Goal: Task Accomplishment & Management: Complete application form

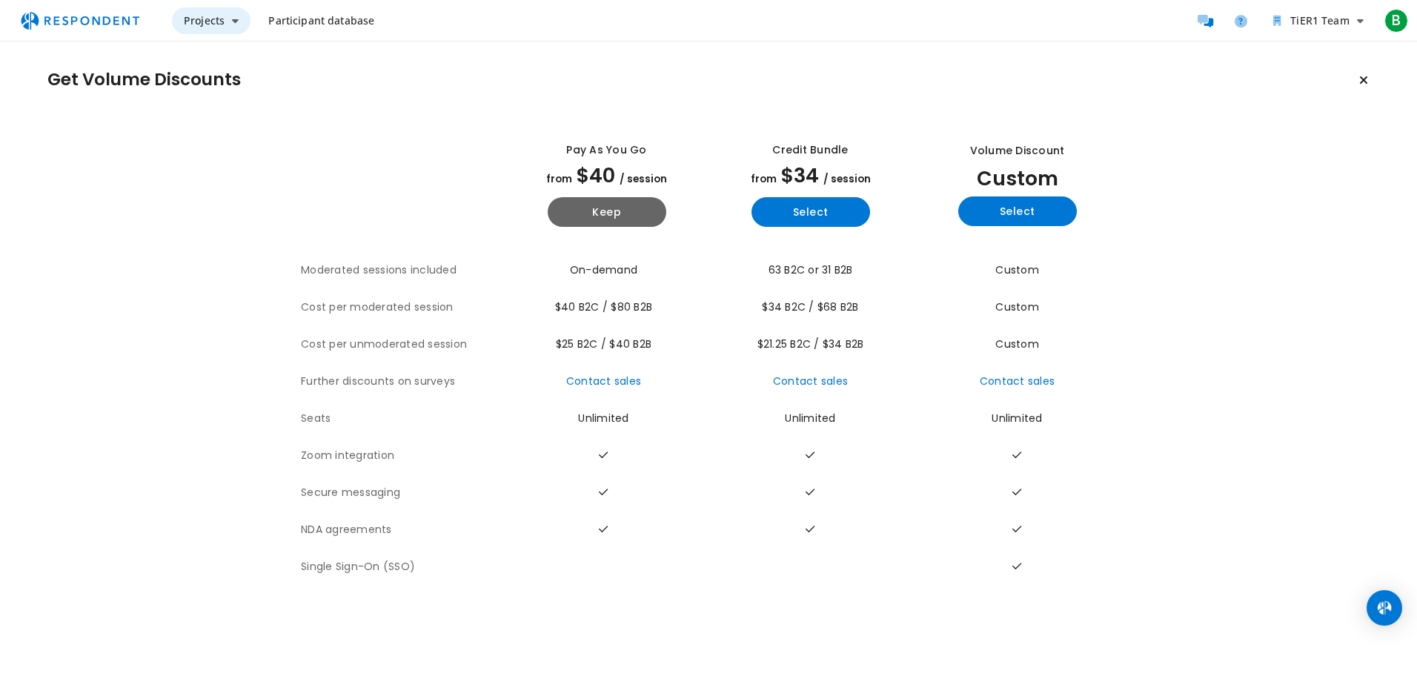
click at [235, 23] on icon "Main navigation" at bounding box center [235, 21] width 7 height 10
click at [234, 50] on link "Create project" at bounding box center [267, 58] width 190 height 36
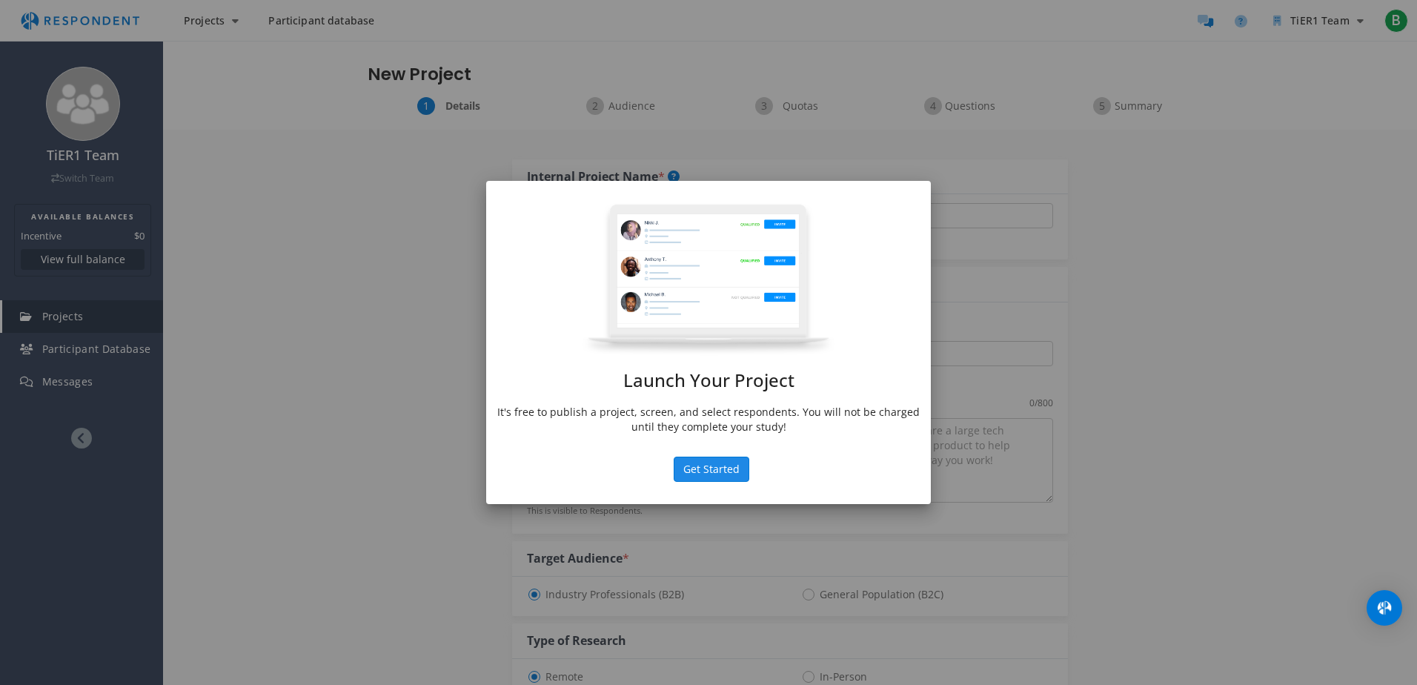
click at [699, 458] on button "Get Started" at bounding box center [711, 468] width 76 height 25
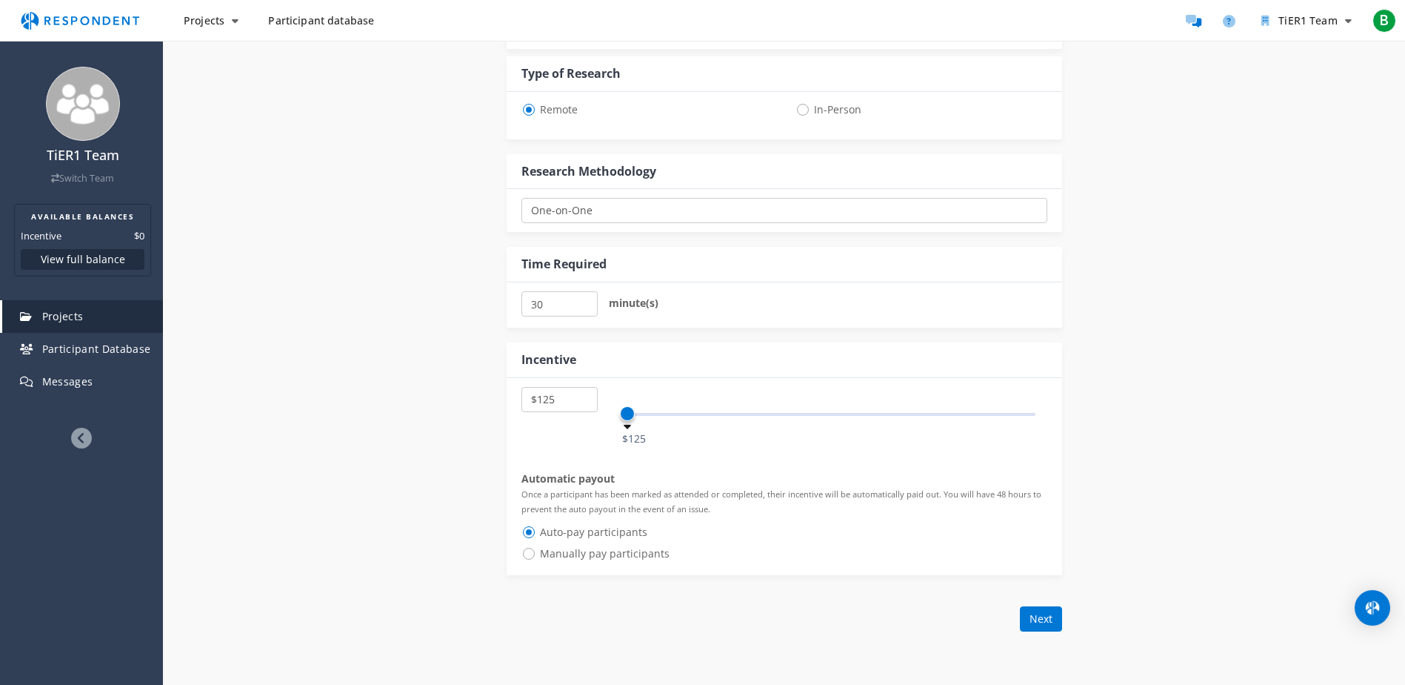
scroll to position [593, 0]
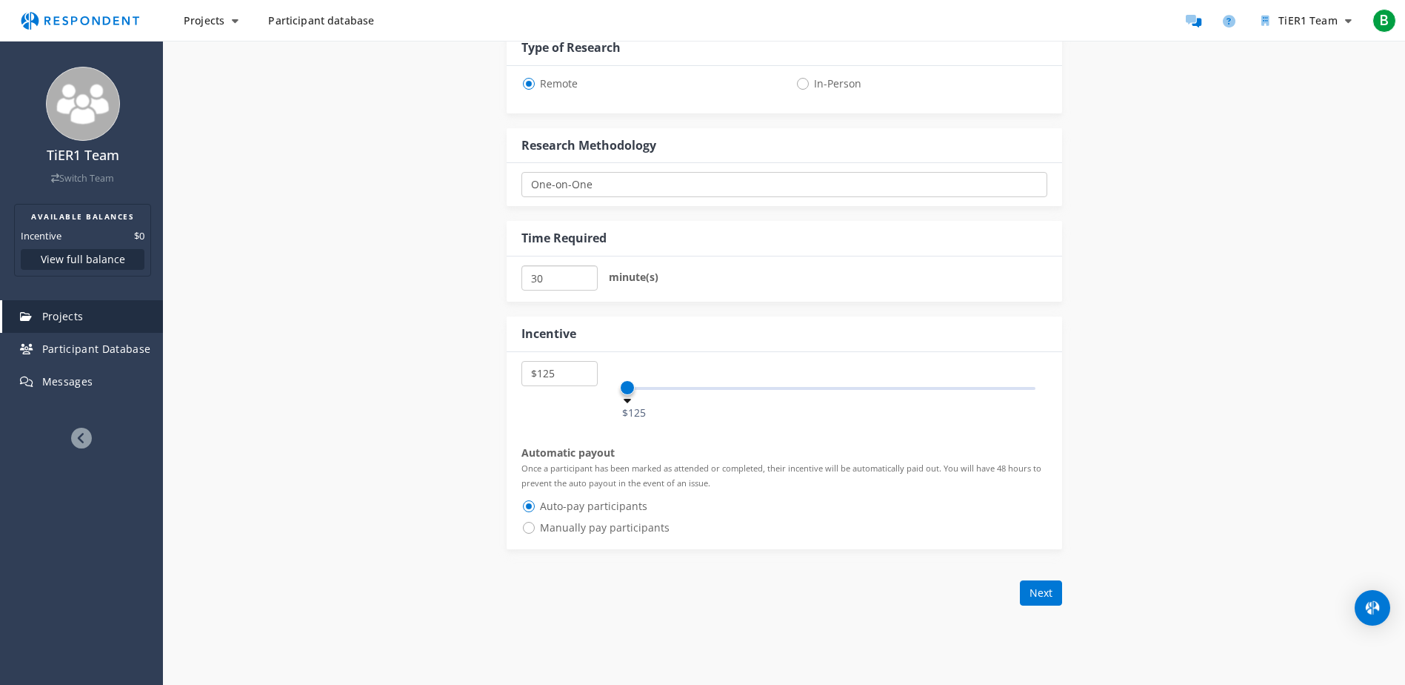
click at [554, 283] on input "30" at bounding box center [560, 277] width 76 height 25
click at [580, 274] on input "35" at bounding box center [560, 277] width 76 height 25
click at [585, 274] on input "40" at bounding box center [560, 277] width 76 height 25
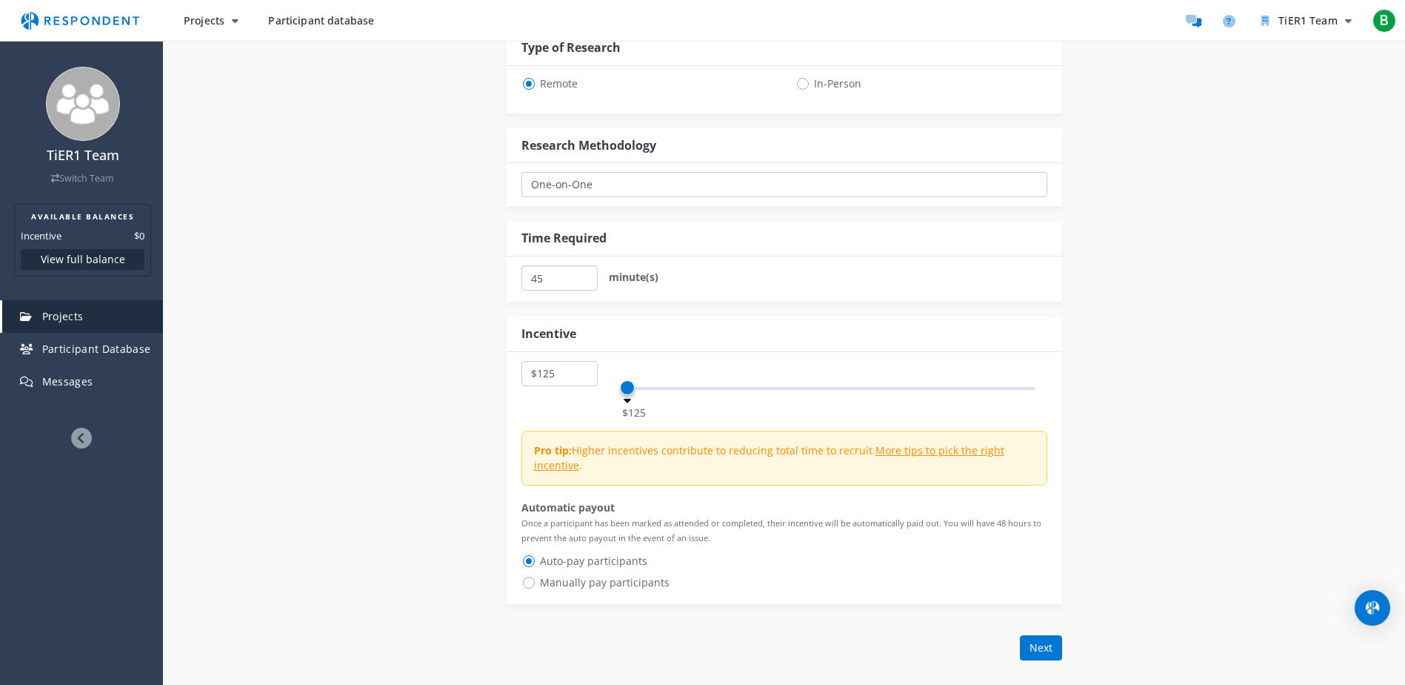
click at [585, 274] on input "45" at bounding box center [560, 277] width 76 height 25
type input "50"
click at [585, 274] on input "50" at bounding box center [560, 277] width 76 height 25
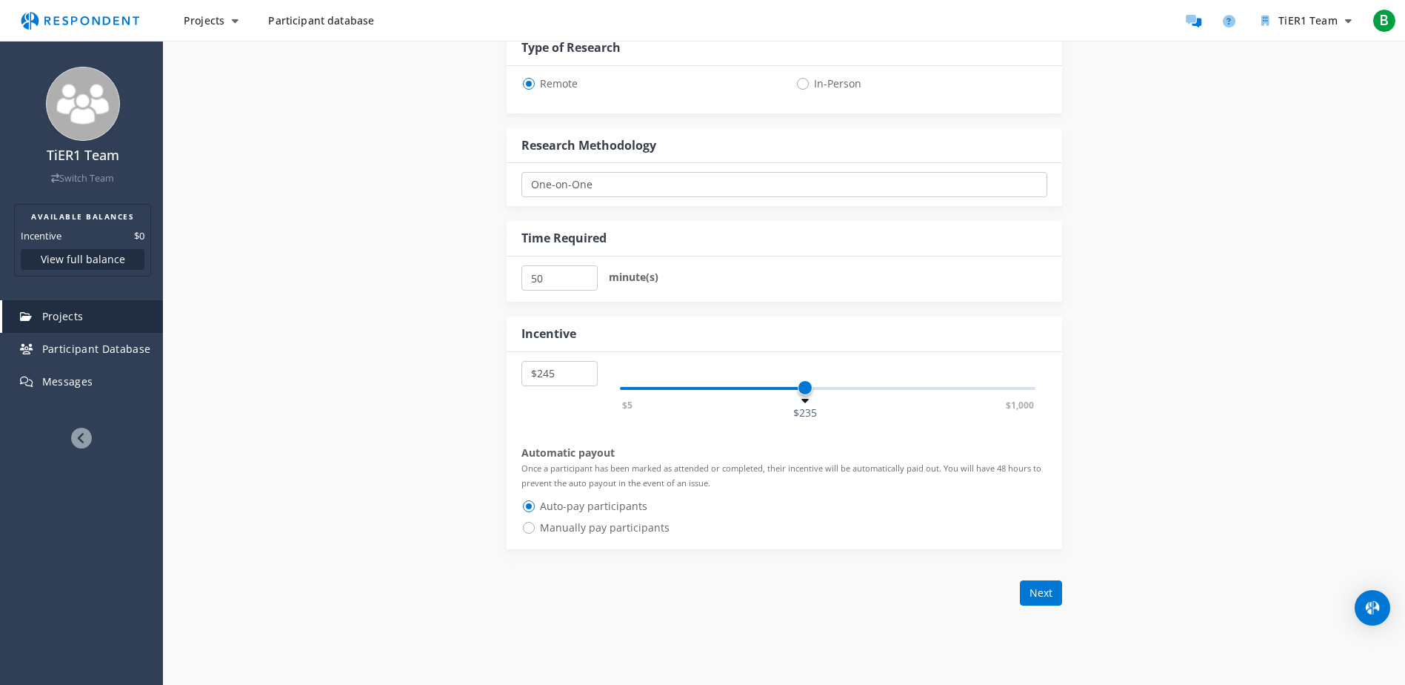
select select "number:250"
drag, startPoint x: 622, startPoint y: 382, endPoint x: 813, endPoint y: 400, distance: 192.0
click at [816, 395] on span at bounding box center [816, 387] width 15 height 15
click at [562, 286] on input "50" at bounding box center [560, 277] width 76 height 25
drag, startPoint x: 570, startPoint y: 276, endPoint x: 453, endPoint y: 255, distance: 119.0
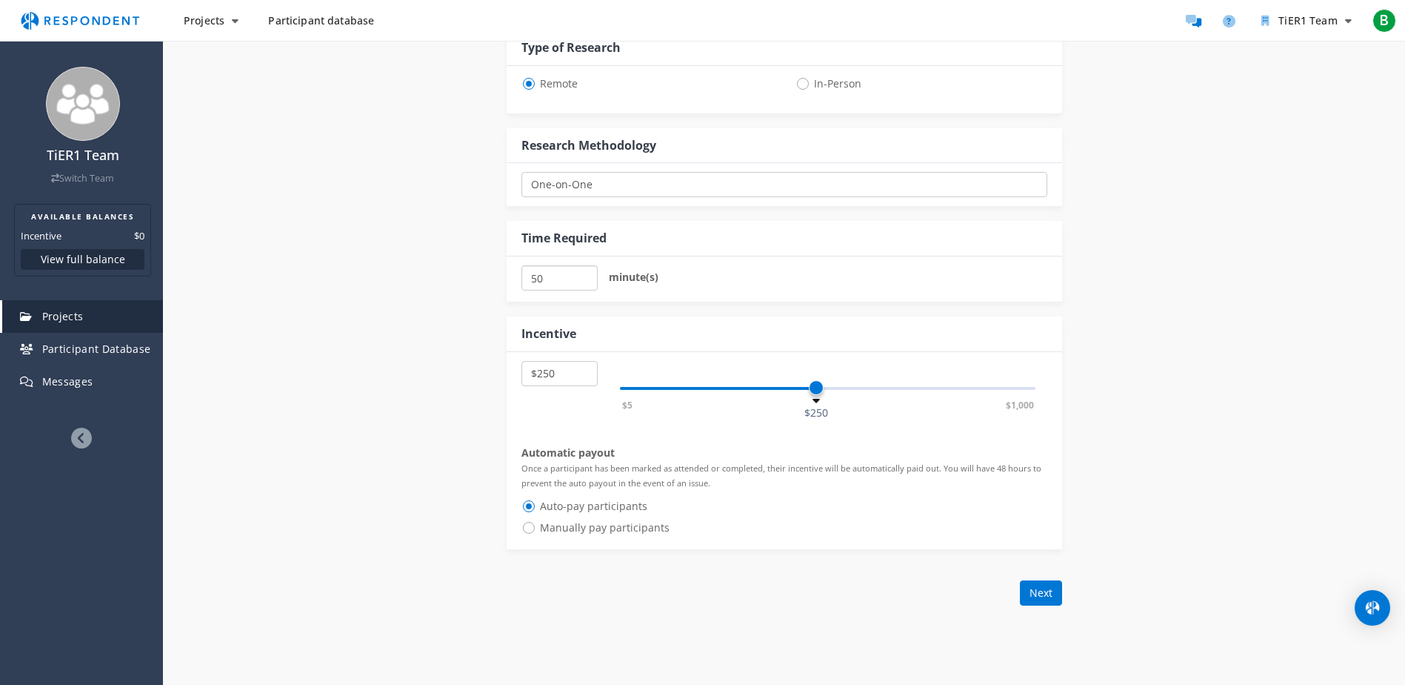
click at [453, 255] on div "Internal Project Name * This is visible only to your organization. Respondent P…" at bounding box center [784, 83] width 867 height 1093
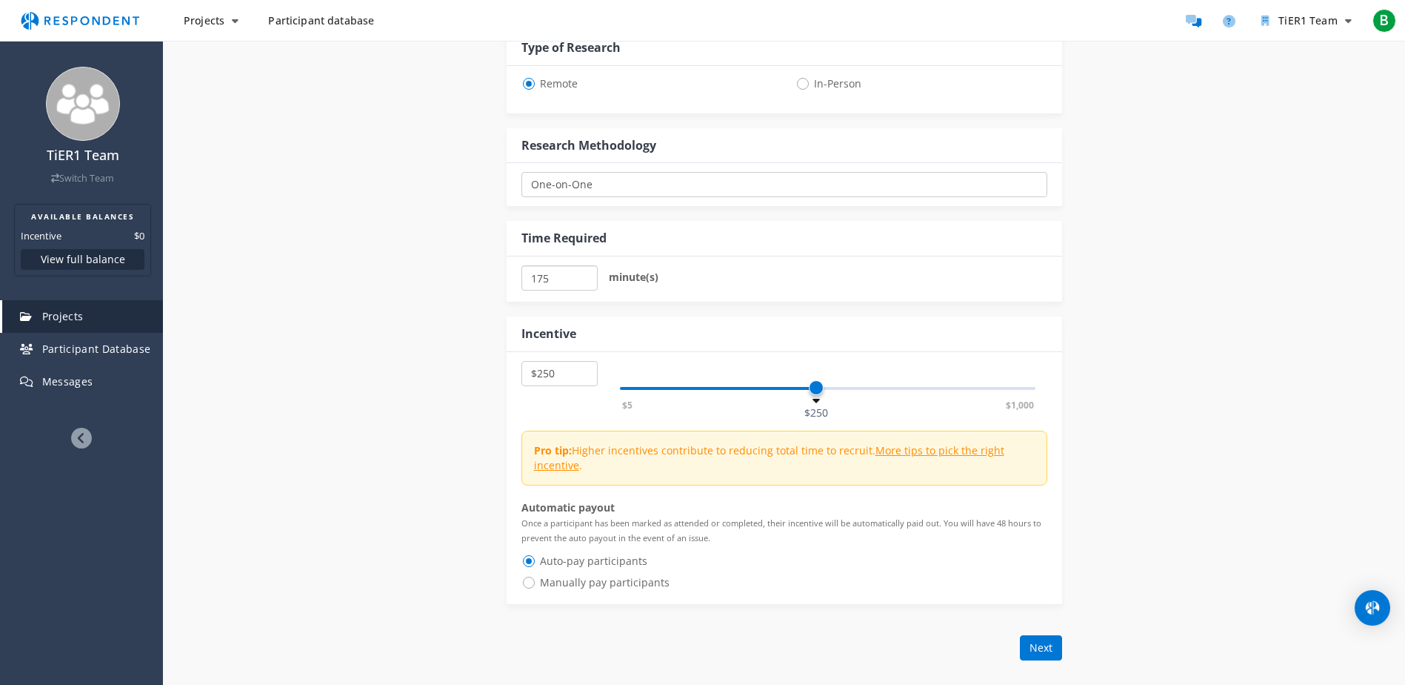
type input "175"
click at [440, 449] on div "Internal Project Name * This is visible only to your organization. Respondent P…" at bounding box center [784, 111] width 867 height 1148
drag, startPoint x: 816, startPoint y: 383, endPoint x: 877, endPoint y: 399, distance: 63.4
click at [877, 395] on span at bounding box center [878, 387] width 15 height 15
drag, startPoint x: 877, startPoint y: 399, endPoint x: 897, endPoint y: 408, distance: 22.2
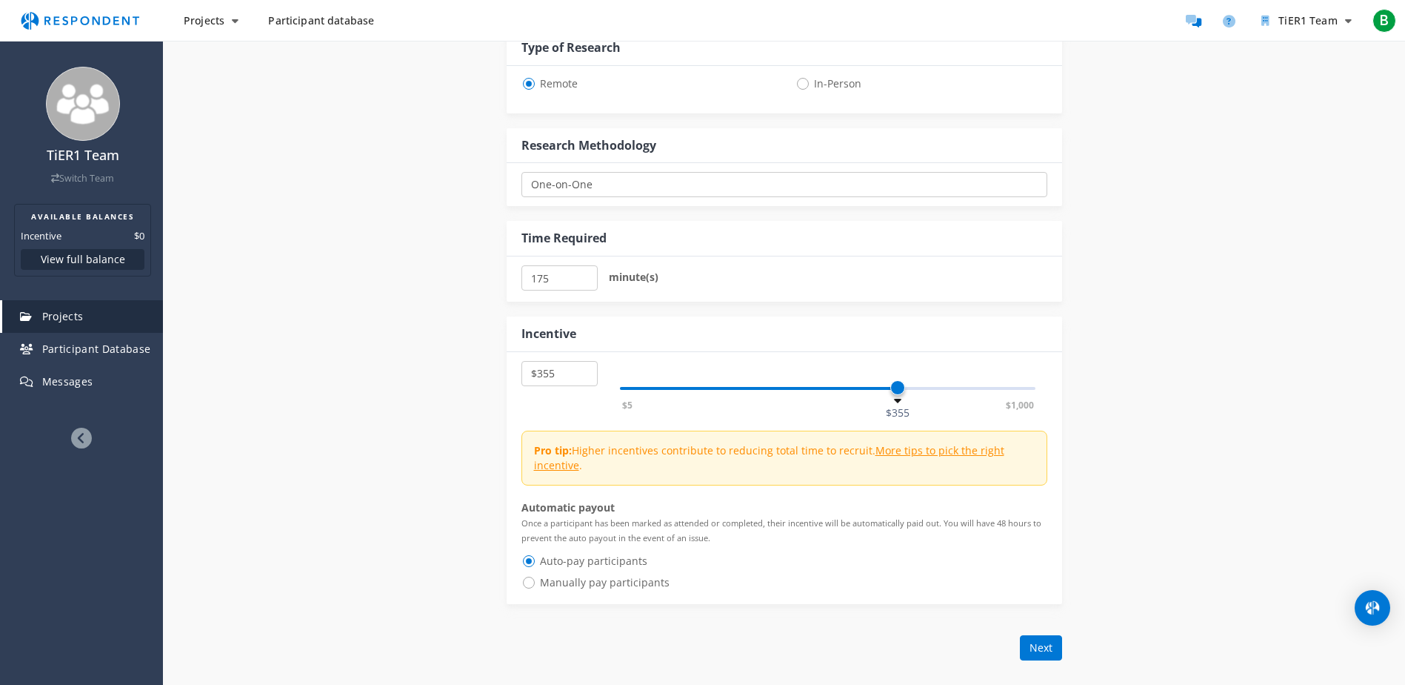
click at [897, 390] on div "$5 $1,000 $355" at bounding box center [828, 388] width 416 height 3
click at [928, 416] on div "$5 $10 $15 $20 $25 $30 $35 $40 $45 $50 $55 $60 $65 $70 $75 $80 $85 $90 $95 $100…" at bounding box center [785, 478] width 556 height 252
drag, startPoint x: 901, startPoint y: 390, endPoint x: 859, endPoint y: 385, distance: 41.7
click at [859, 385] on span at bounding box center [858, 387] width 15 height 15
select select "number:345"
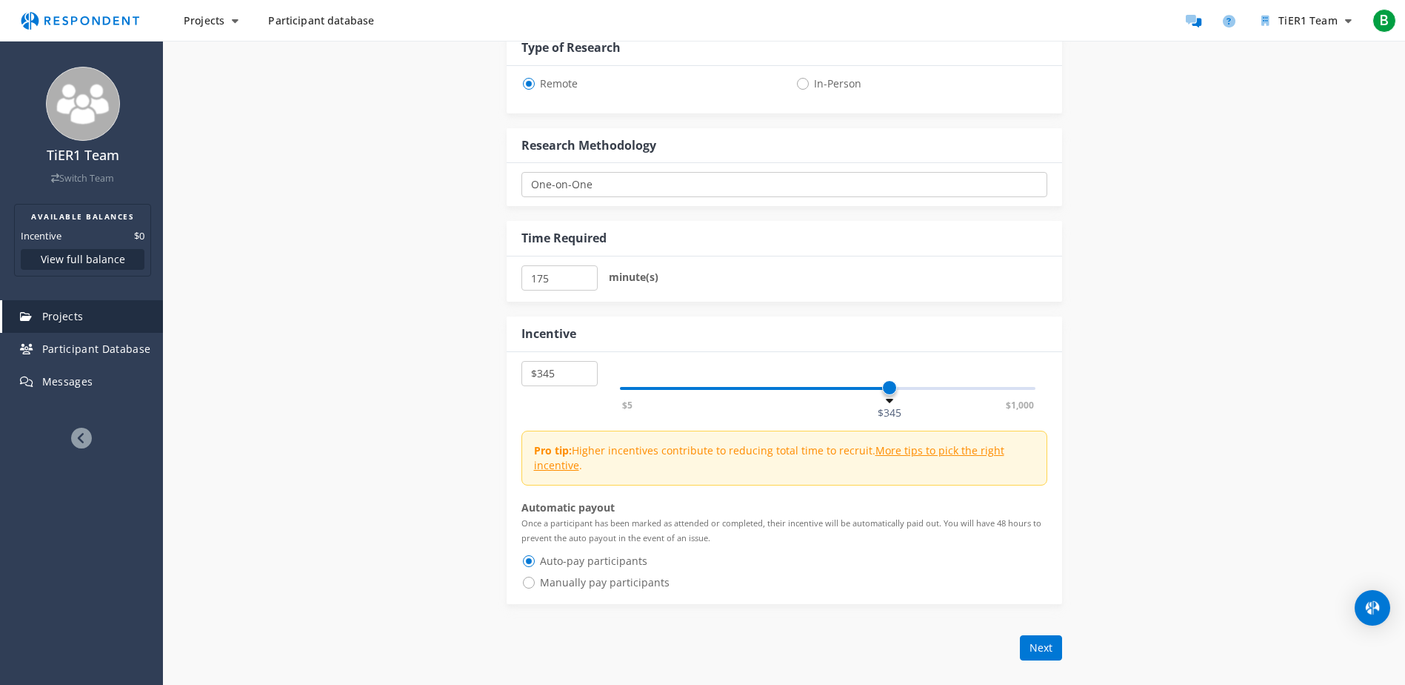
drag, startPoint x: 859, startPoint y: 385, endPoint x: 890, endPoint y: 406, distance: 36.8
click at [890, 390] on div "$5 $1,000 $345" at bounding box center [828, 388] width 416 height 3
click at [537, 279] on input "175" at bounding box center [560, 277] width 76 height 25
click at [543, 278] on input "175" at bounding box center [560, 277] width 76 height 25
type input "135"
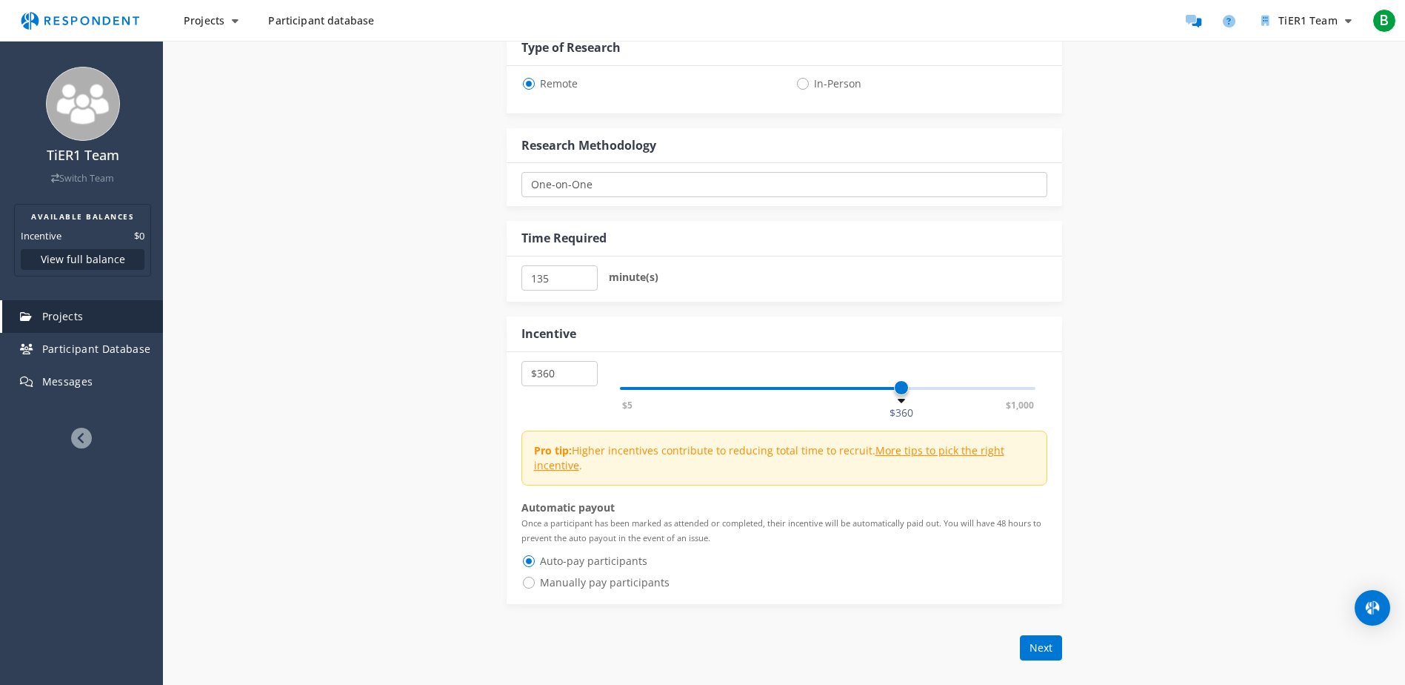
drag, startPoint x: 890, startPoint y: 384, endPoint x: 901, endPoint y: 393, distance: 14.2
click at [901, 393] on span at bounding box center [901, 387] width 15 height 15
drag, startPoint x: 901, startPoint y: 393, endPoint x: 928, endPoint y: 397, distance: 27.8
click at [928, 390] on div "$5 $1,000 $395" at bounding box center [828, 388] width 416 height 3
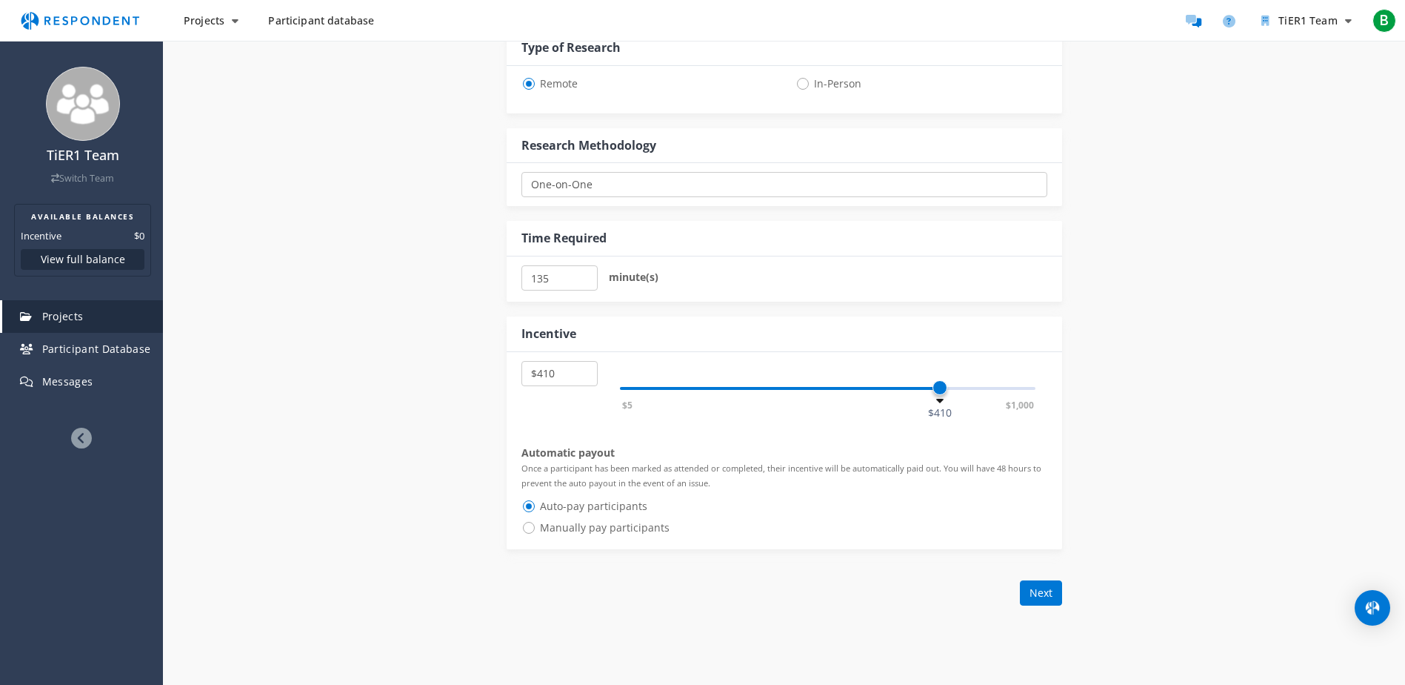
drag, startPoint x: 928, startPoint y: 397, endPoint x: 941, endPoint y: 398, distance: 12.6
click at [941, 398] on span at bounding box center [828, 387] width 416 height 24
select select "number:410"
click at [942, 390] on div "$5 $1,000 $410" at bounding box center [828, 388] width 416 height 3
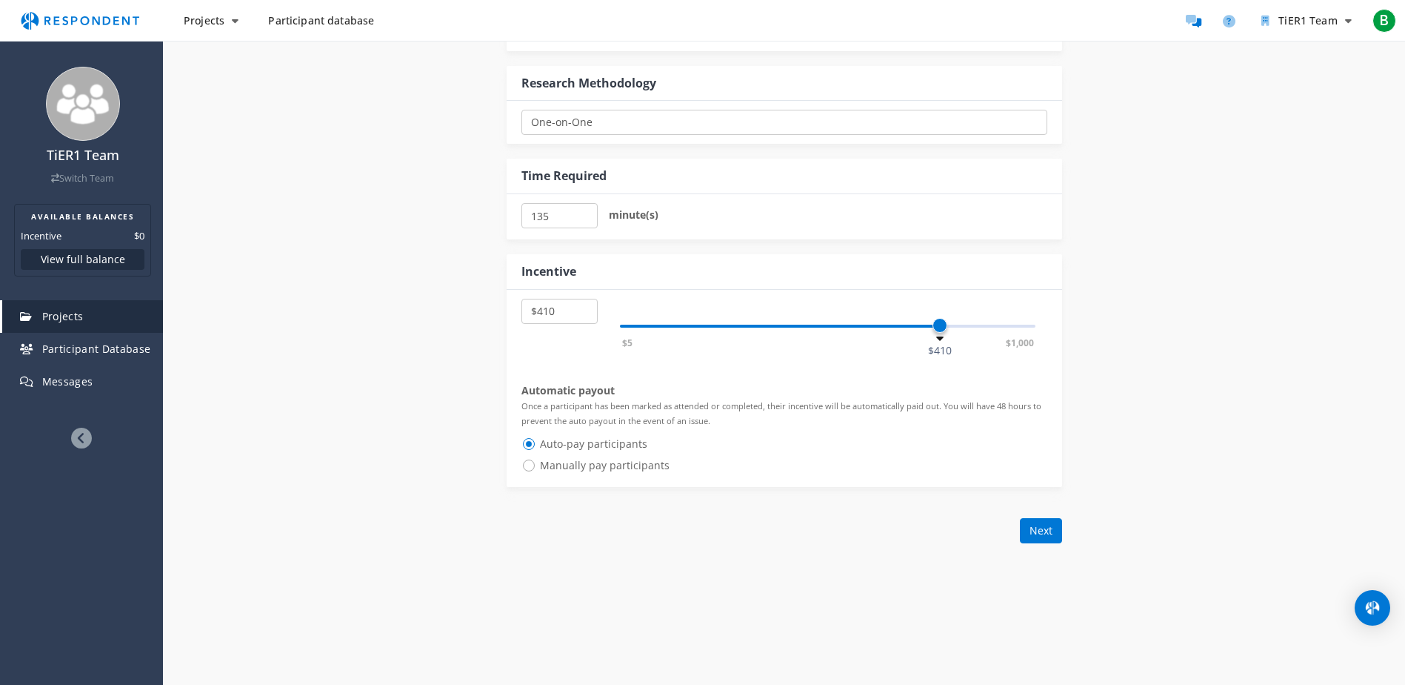
scroll to position [667, 0]
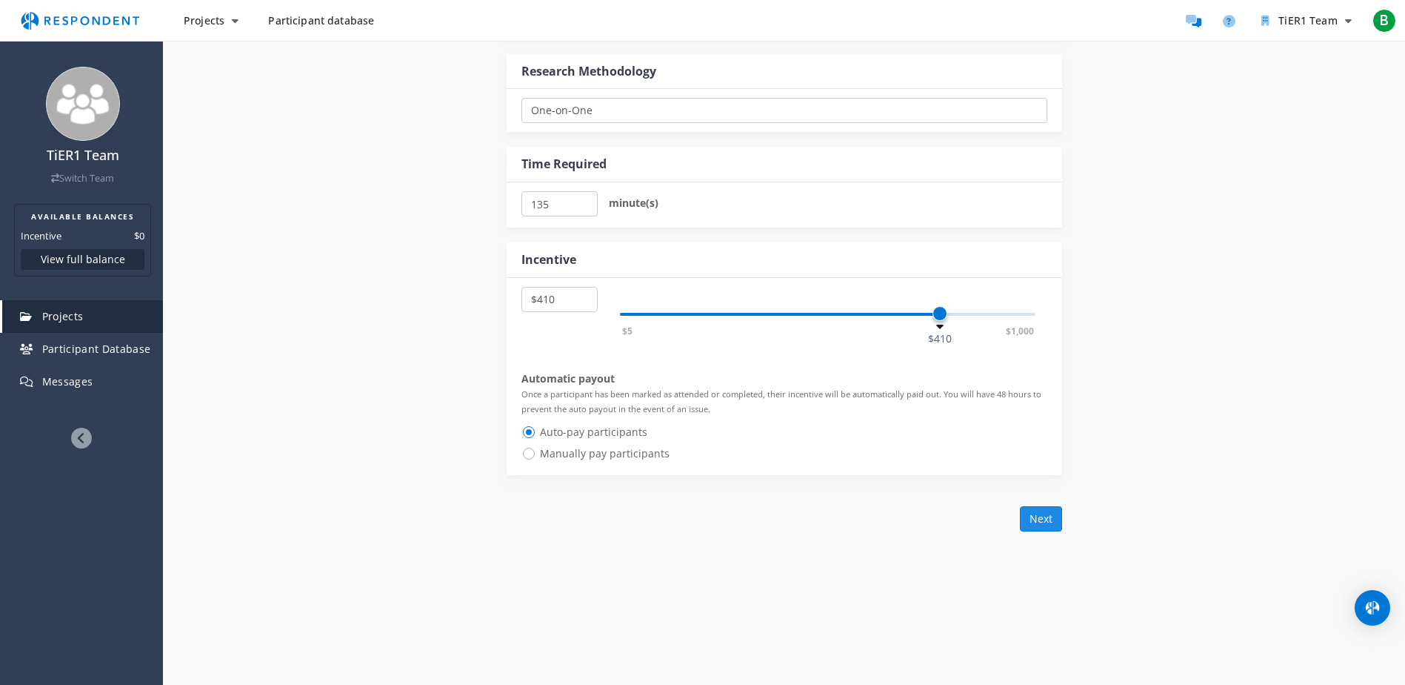
click at [1045, 522] on button "Next" at bounding box center [1041, 518] width 42 height 25
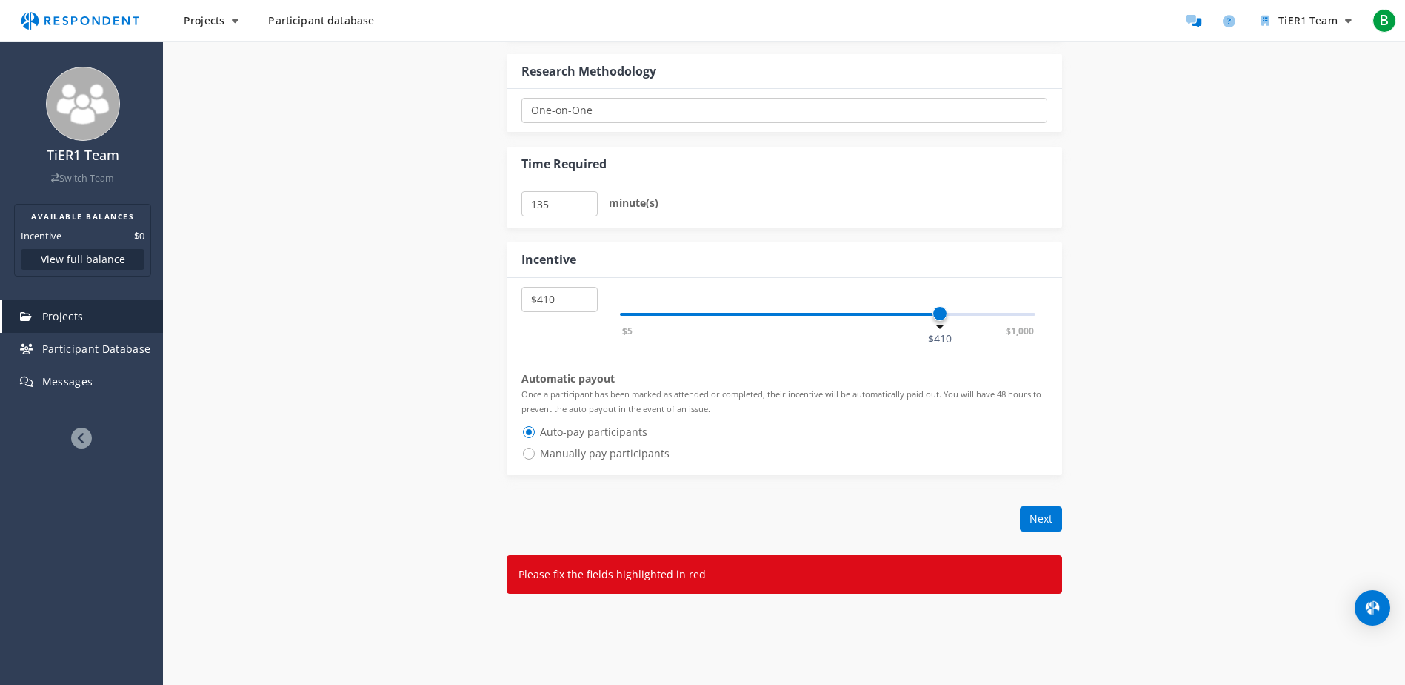
click at [800, 525] on div "Back Add question Create My Own Previously Used Next" at bounding box center [785, 518] width 556 height 25
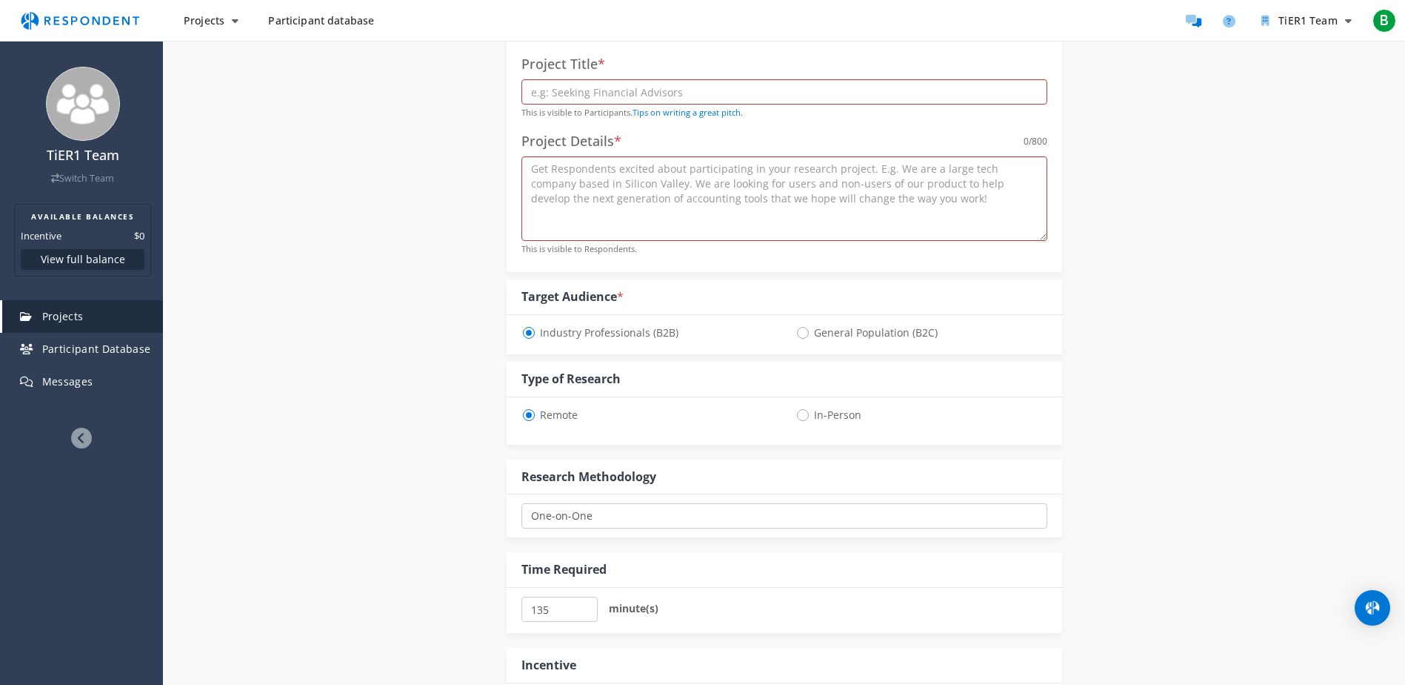
scroll to position [222, 0]
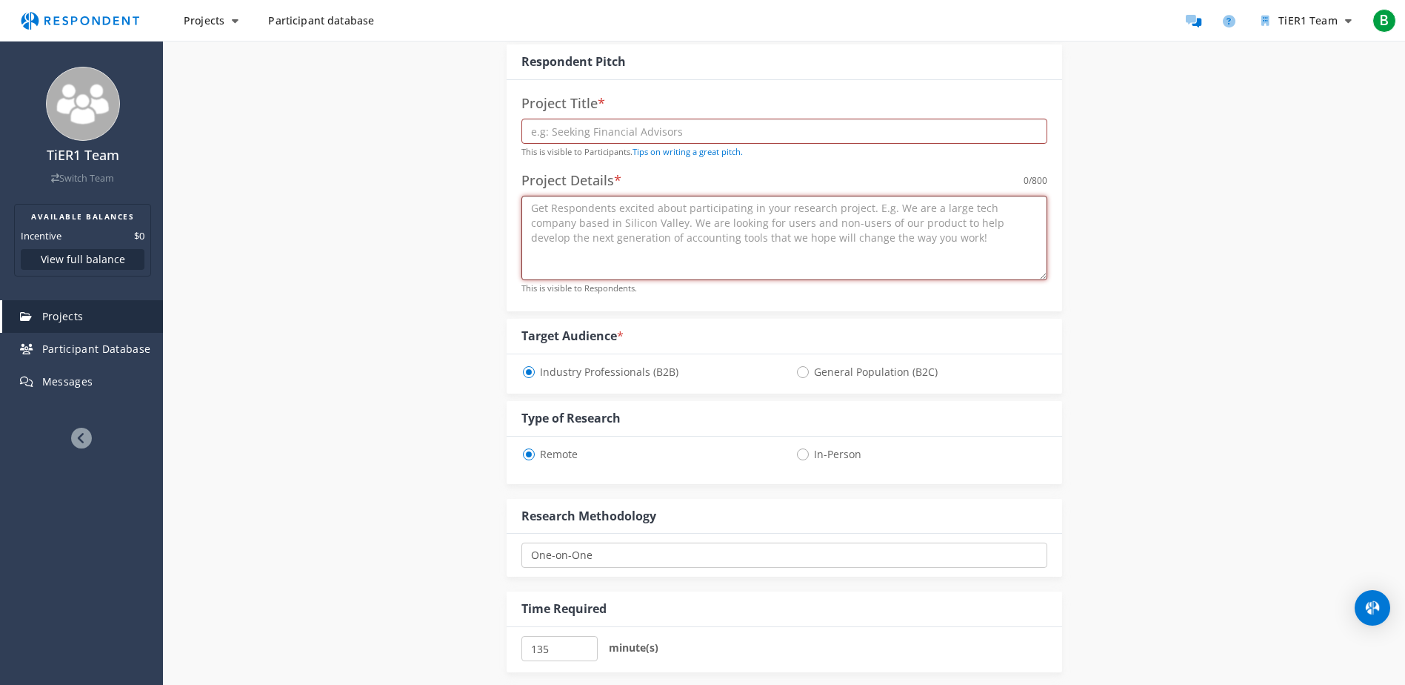
click at [676, 229] on textarea at bounding box center [785, 238] width 526 height 84
click at [576, 132] on input "text" at bounding box center [785, 131] width 526 height 25
type input "Decision-making with and without A.I."
click at [565, 193] on div "Project Details * 0 /800" at bounding box center [785, 181] width 526 height 30
click at [561, 200] on textarea at bounding box center [785, 238] width 526 height 84
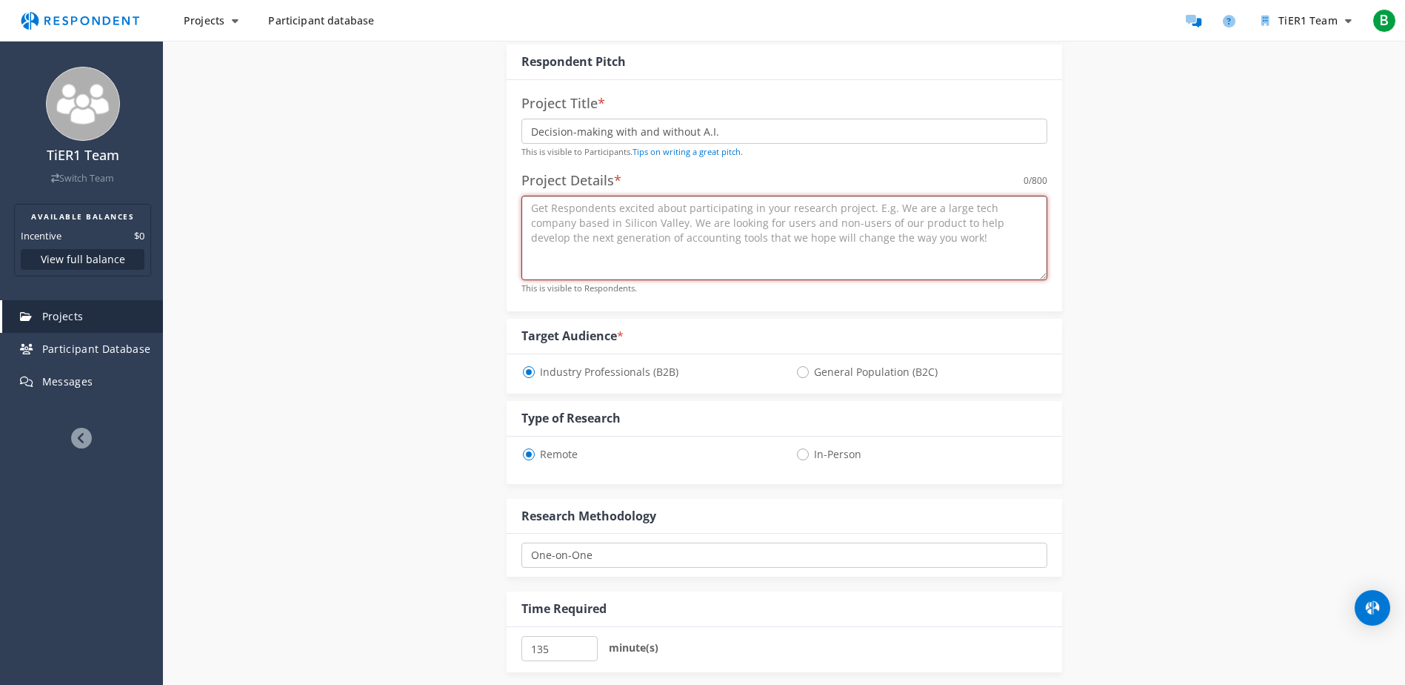
click at [539, 208] on textarea at bounding box center [785, 238] width 526 height 84
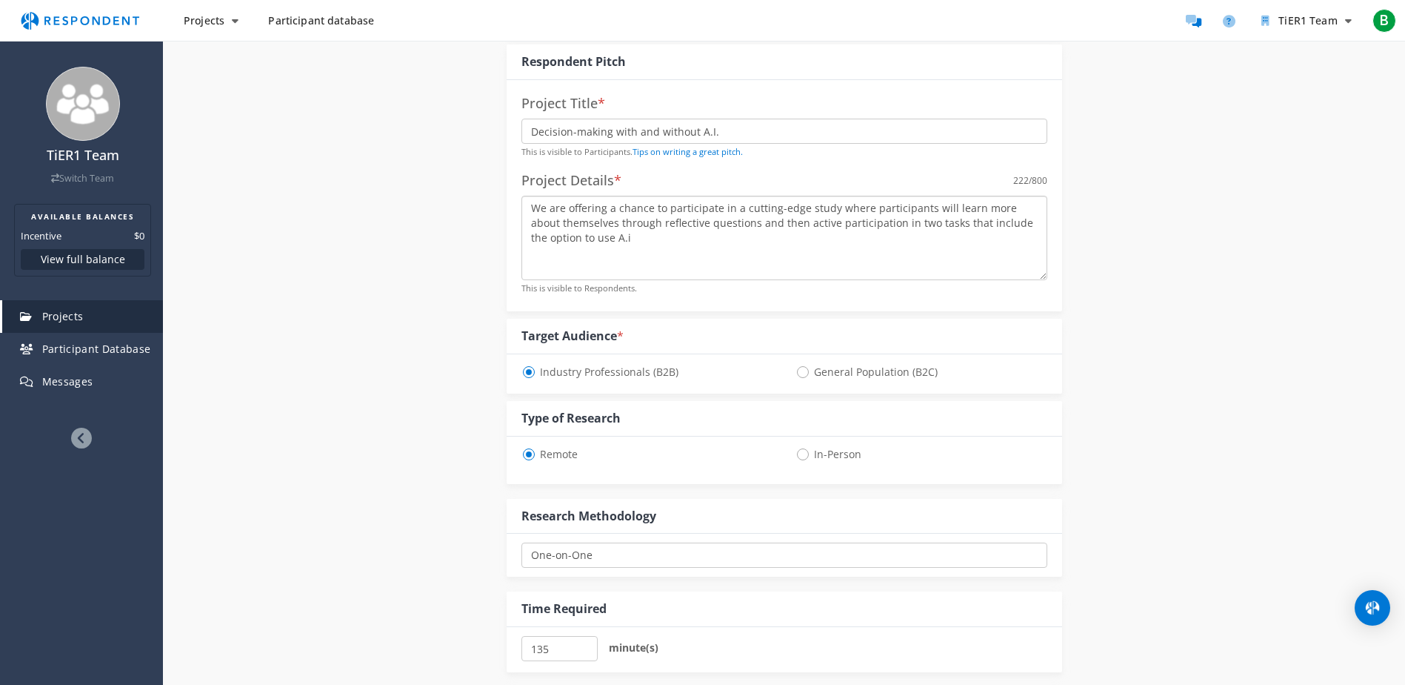
drag, startPoint x: 645, startPoint y: 237, endPoint x: 509, endPoint y: 120, distance: 179.1
click at [509, 120] on div "Project Title * Decision-making with and without A.I. This is visible to Partic…" at bounding box center [785, 195] width 556 height 231
drag, startPoint x: 736, startPoint y: 133, endPoint x: 401, endPoint y: 136, distance: 335.6
click at [401, 136] on div "Internal Project Name * This is visible only to your organization. Respondent P…" at bounding box center [784, 480] width 867 height 1146
click at [647, 239] on textarea "We are offering a chance to participate in a cutting-edge study where participa…" at bounding box center [785, 238] width 526 height 84
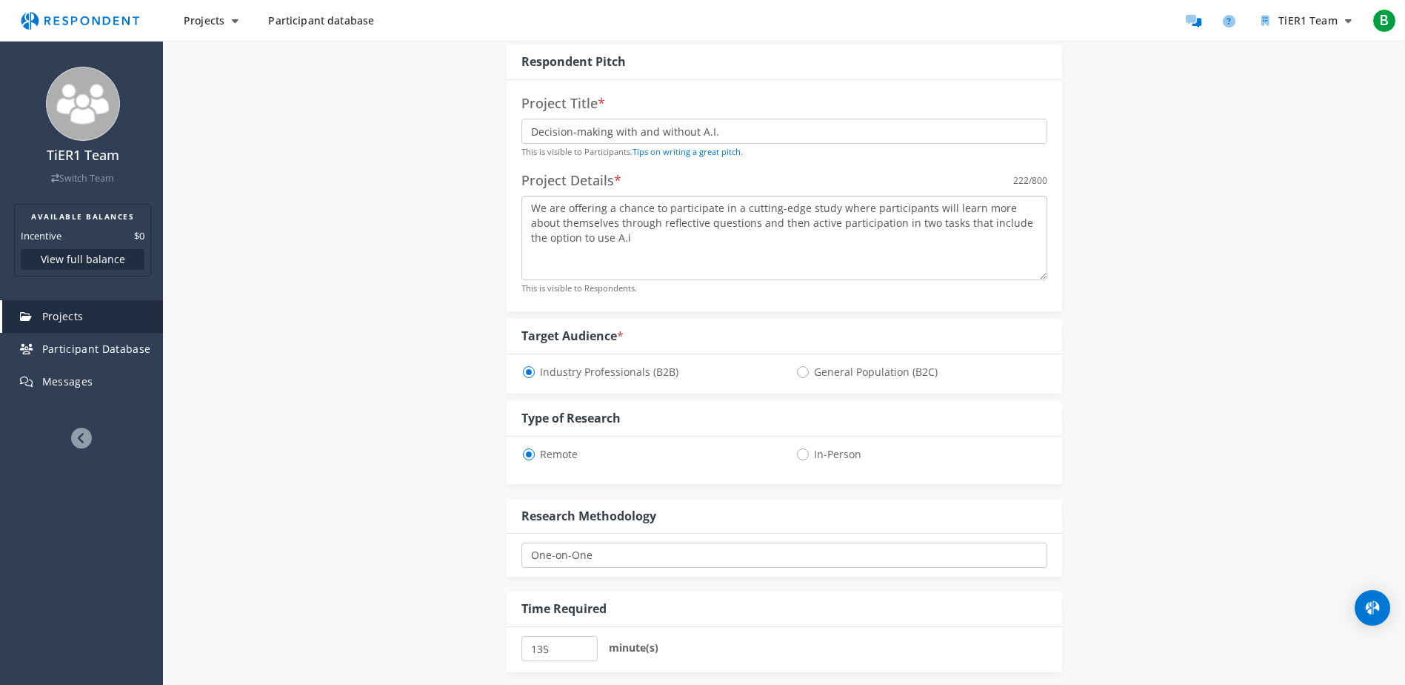
drag, startPoint x: 649, startPoint y: 240, endPoint x: 456, endPoint y: 208, distance: 195.2
click at [456, 208] on div "Internal Project Name * This is visible only to your organization. Respondent P…" at bounding box center [784, 480] width 867 height 1146
click at [656, 269] on textarea "We are offering a chance to participate in a cutting-edge study where participa…" at bounding box center [785, 238] width 526 height 84
drag, startPoint x: 655, startPoint y: 265, endPoint x: 433, endPoint y: 208, distance: 229.5
click at [433, 208] on div "Internal Project Name * This is visible only to your organization. Respondent P…" at bounding box center [784, 480] width 867 height 1146
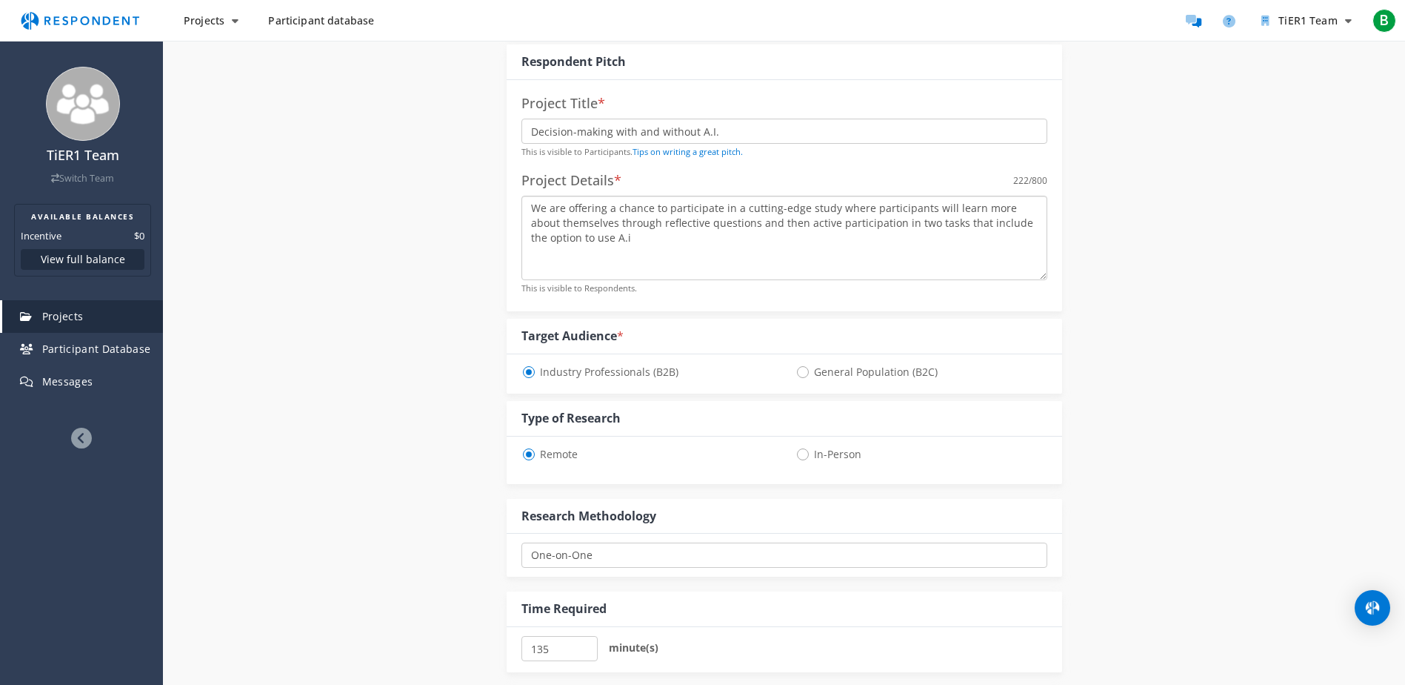
paste textarea "n exclusive opportunity to participate in a cutting-edge research study on how …"
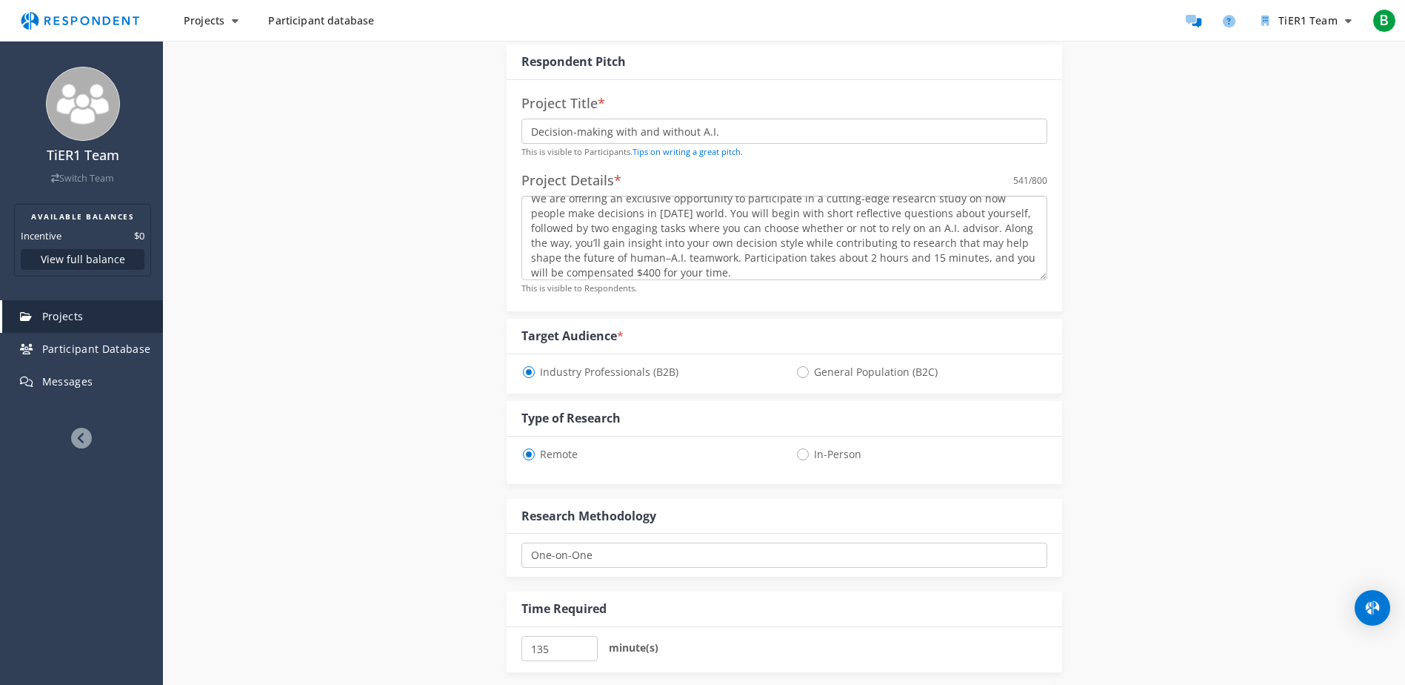
scroll to position [0, 0]
type textarea "We are offering an exclusive opportunity to participate in a cutting-edge resea…"
click at [525, 131] on input "Decision-making with and without A.I." at bounding box center [785, 131] width 526 height 25
type input "Human Decision-making with and without A.I."
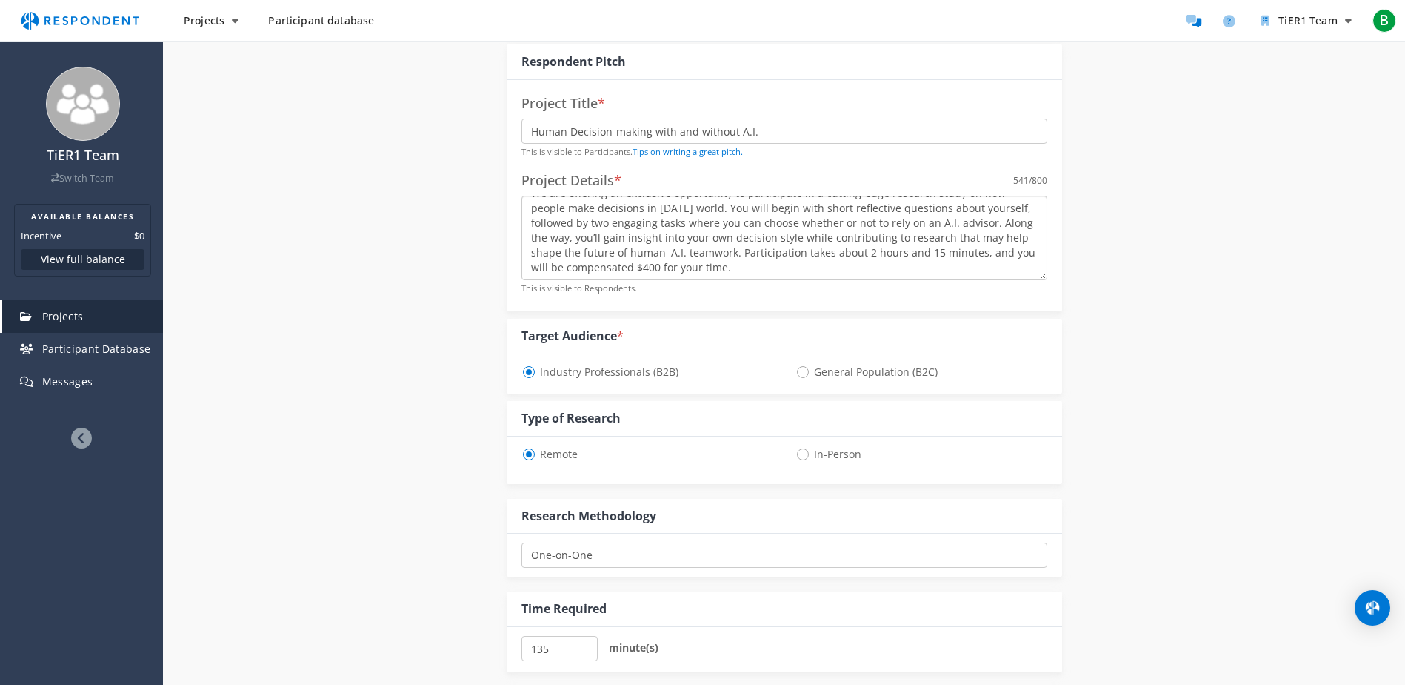
click at [834, 263] on textarea "We are offering an exclusive opportunity to participate in a cutting-edge resea…" at bounding box center [785, 238] width 526 height 84
paste textarea "“Discover how you make decisions under pressure — and how A.I. might change the…"
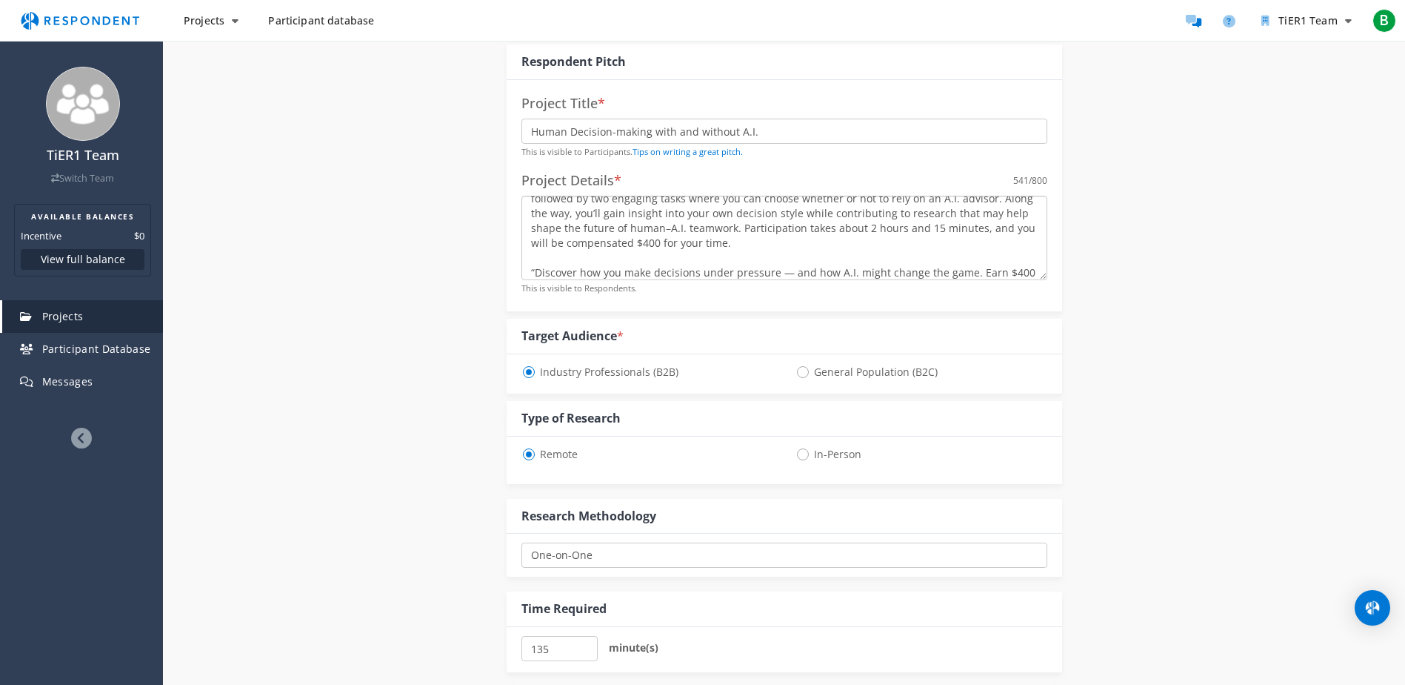
scroll to position [54, 0]
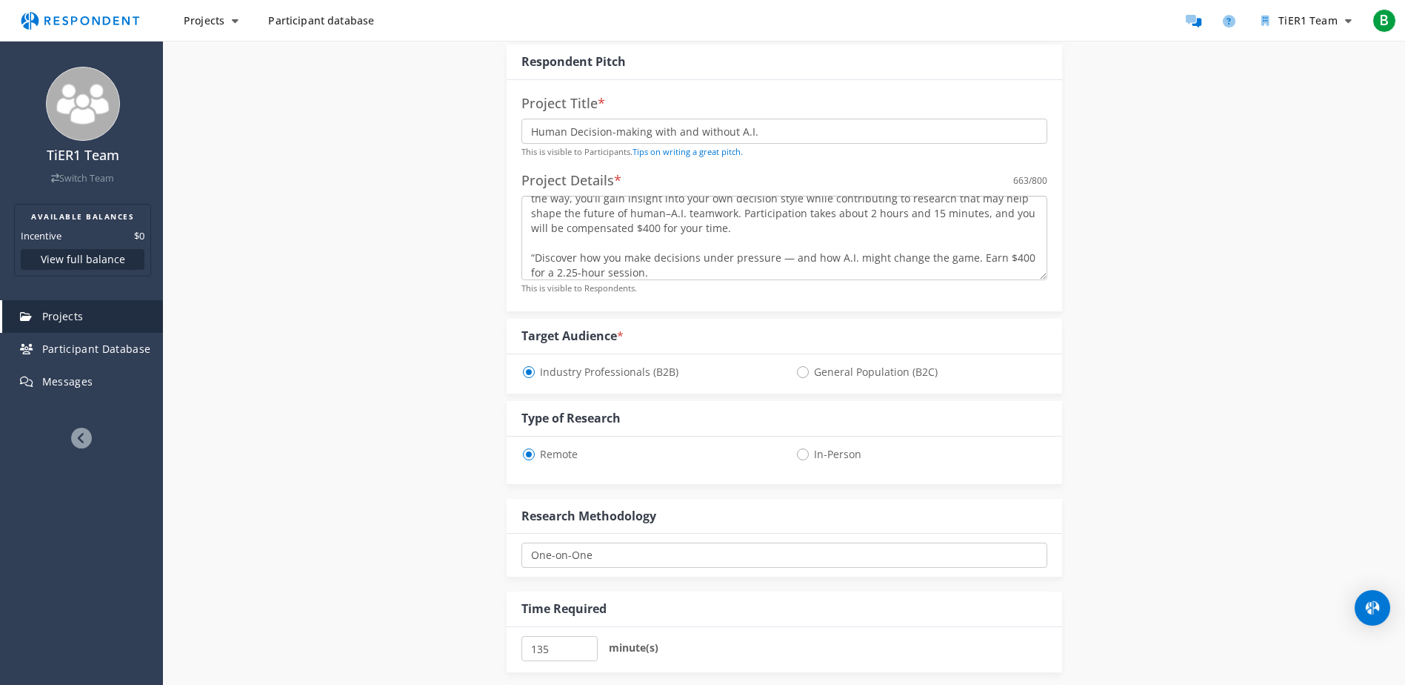
click at [528, 262] on textarea "We are offering an exclusive opportunity to participate in a cutting-edge resea…" at bounding box center [785, 238] width 526 height 84
type textarea "We are offering an exclusive opportunity to participate in a cutting-edge resea…"
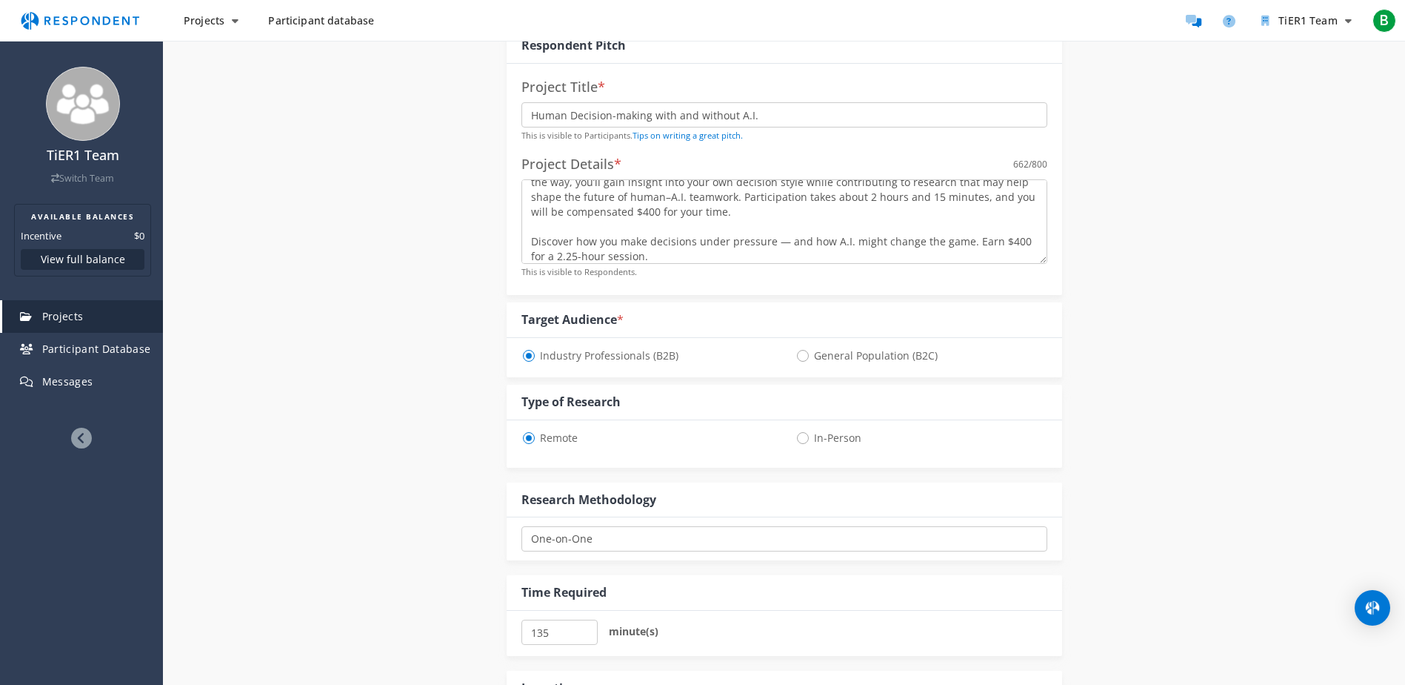
scroll to position [0, 0]
